Goal: Task Accomplishment & Management: Complete application form

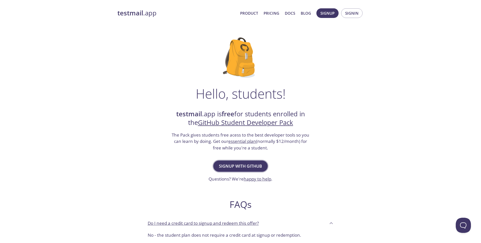
click at [258, 168] on span "Signup with GitHub" at bounding box center [240, 165] width 43 height 7
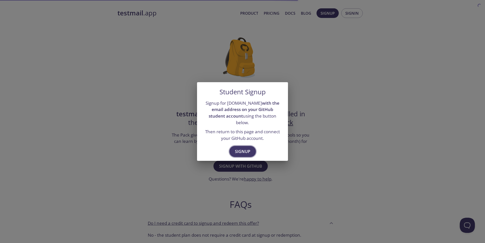
click at [246, 148] on span "Signup" at bounding box center [242, 151] width 15 height 7
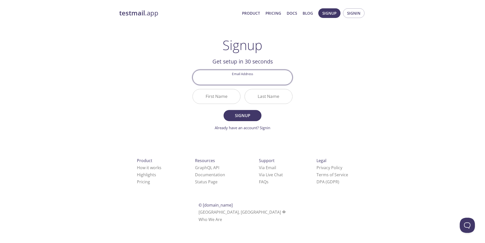
click at [263, 81] on input "Email Address" at bounding box center [242, 77] width 99 height 14
click at [354, 18] on span "Signup Signin" at bounding box center [341, 13] width 49 height 12
click at [354, 17] on button "Signin" at bounding box center [353, 13] width 21 height 10
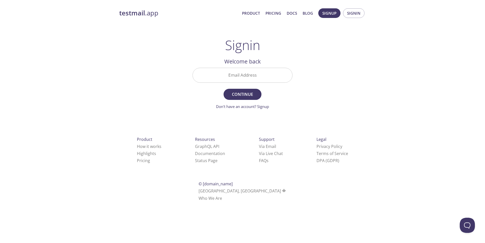
click at [258, 73] on input "Email Address" at bounding box center [242, 75] width 99 height 14
click at [258, 74] on input "Email Address" at bounding box center [242, 75] width 99 height 14
click at [260, 84] on div "Email Address" at bounding box center [242, 75] width 104 height 19
click at [257, 77] on input "Email Address" at bounding box center [242, 75] width 99 height 14
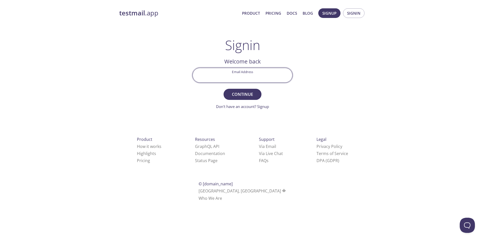
click at [256, 77] on input "Email Address" at bounding box center [242, 75] width 99 height 14
type input "[EMAIL_ADDRESS][DOMAIN_NAME]"
click at [223, 89] on button "Continue" at bounding box center [242, 94] width 38 height 11
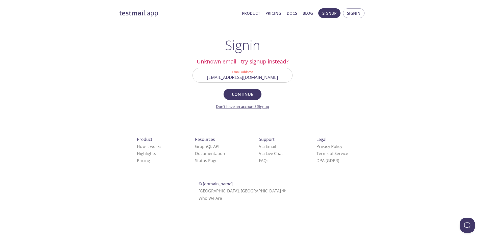
click at [258, 107] on link "Don't have an account? Signup" at bounding box center [242, 106] width 53 height 5
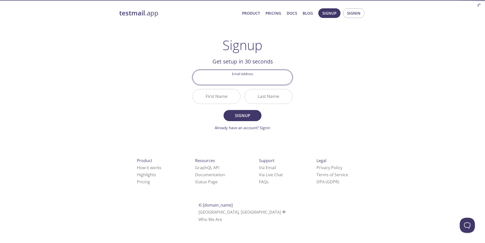
click at [251, 78] on input "Email Address" at bounding box center [242, 77] width 99 height 14
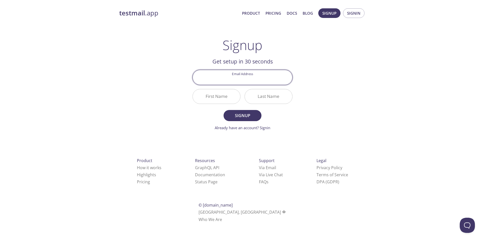
type input "o"
type input "[EMAIL_ADDRESS][DOMAIN_NAME]"
click at [211, 95] on input "First Name" at bounding box center [216, 96] width 47 height 14
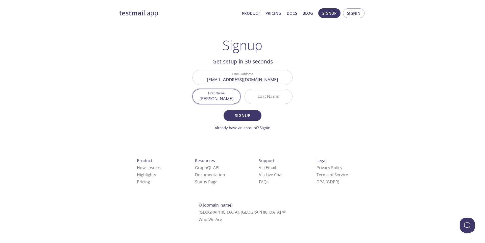
type input "[PERSON_NAME]"
click at [260, 97] on input "Last Name" at bounding box center [268, 96] width 47 height 14
type input "Cahyo"
click at [244, 115] on span "Signup" at bounding box center [242, 115] width 27 height 7
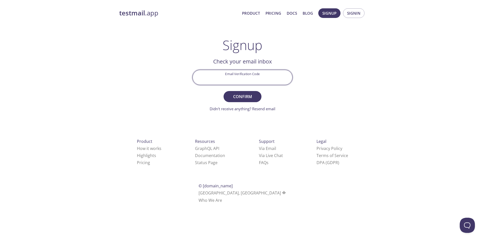
click at [259, 73] on input "Email Verification Code" at bounding box center [242, 77] width 99 height 14
paste input "CH5U8Y7"
type input "CH5U8Y7"
click at [245, 99] on span "Confirm" at bounding box center [242, 96] width 27 height 7
